Goal: Information Seeking & Learning: Learn about a topic

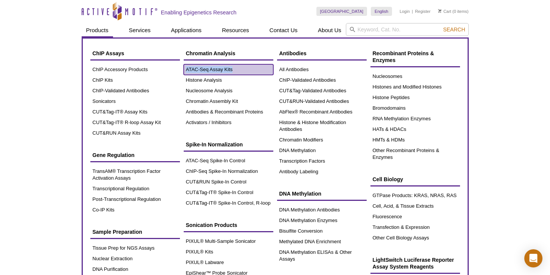
click at [233, 73] on link "ATAC-Seq Assay Kits" at bounding box center [229, 69] width 90 height 11
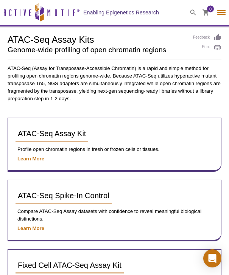
select select "[GEOGRAPHIC_DATA]"
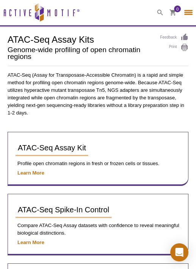
select select "[GEOGRAPHIC_DATA]"
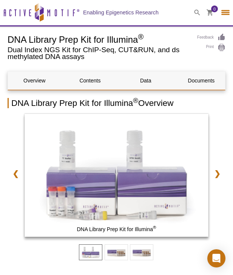
select select "[GEOGRAPHIC_DATA]"
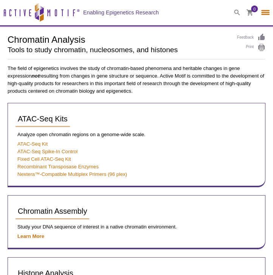
select select "[GEOGRAPHIC_DATA]"
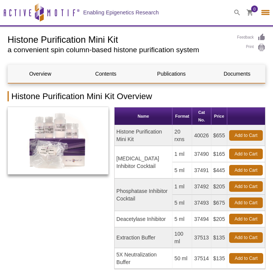
select select "[GEOGRAPHIC_DATA]"
